Goal: Find contact information: Find contact information

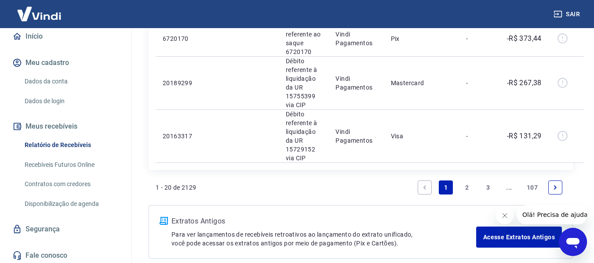
scroll to position [95, 0]
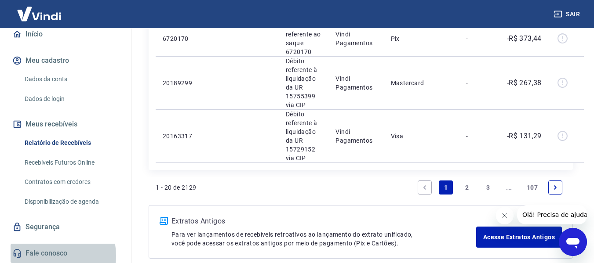
click at [44, 256] on link "Fale conosco" at bounding box center [66, 253] width 110 height 19
